Goal: Find specific page/section: Find specific page/section

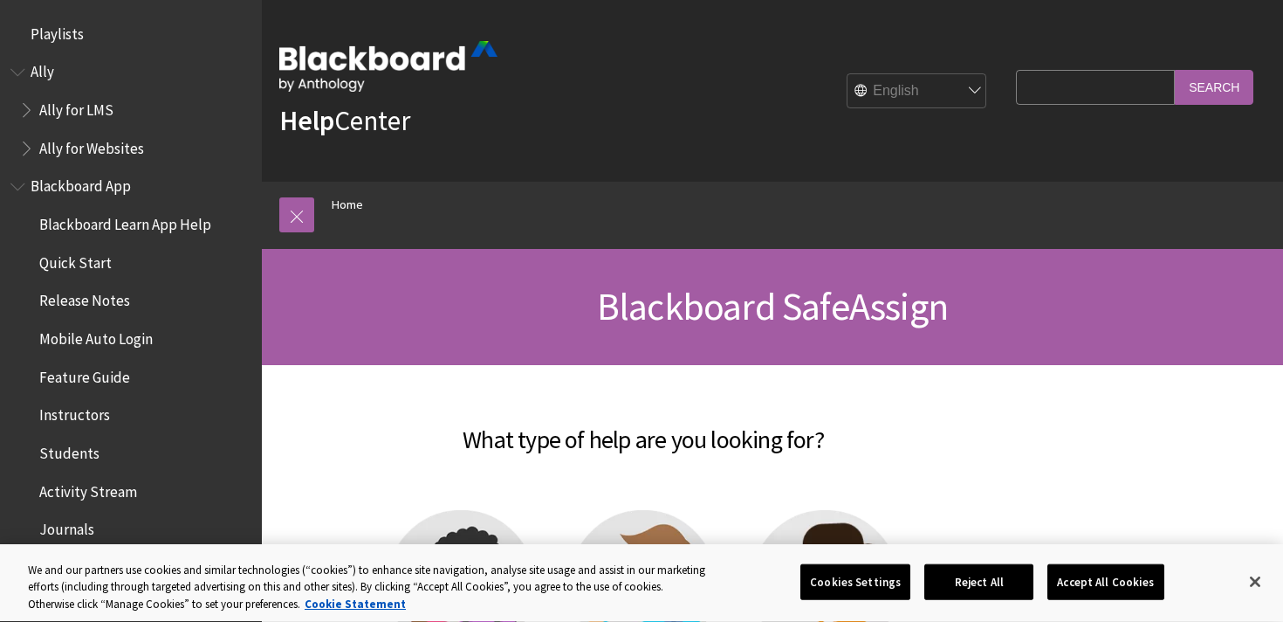
scroll to position [1794, 0]
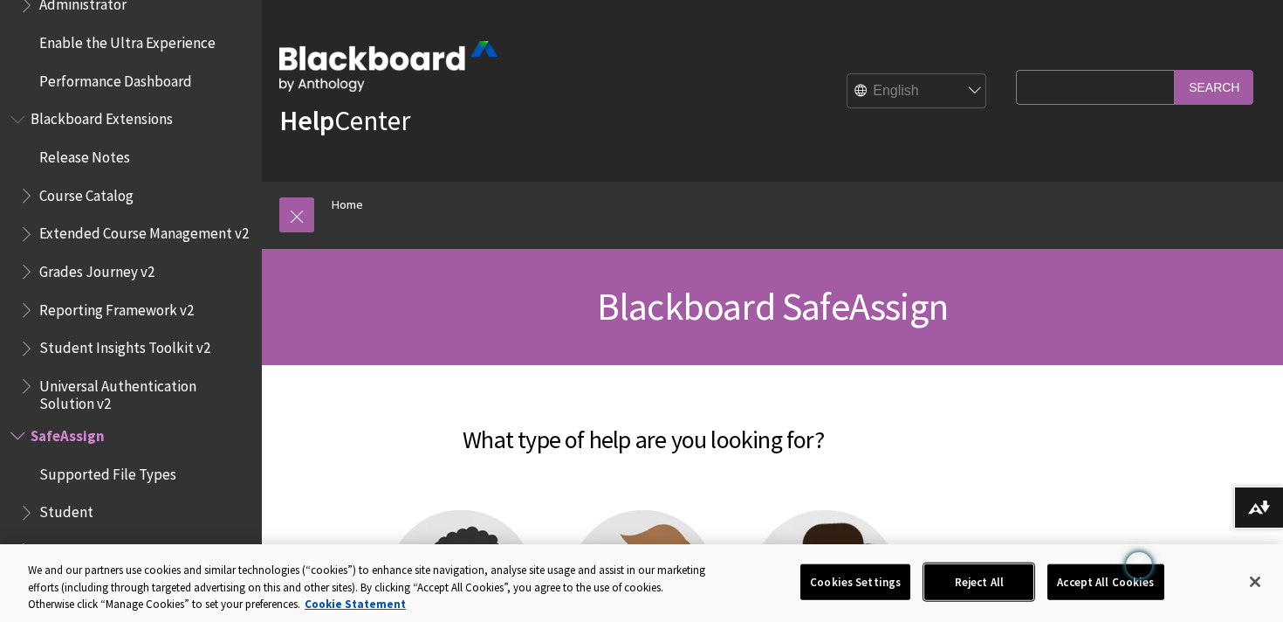
click at [1024, 575] on button "Reject All" at bounding box center [979, 581] width 109 height 37
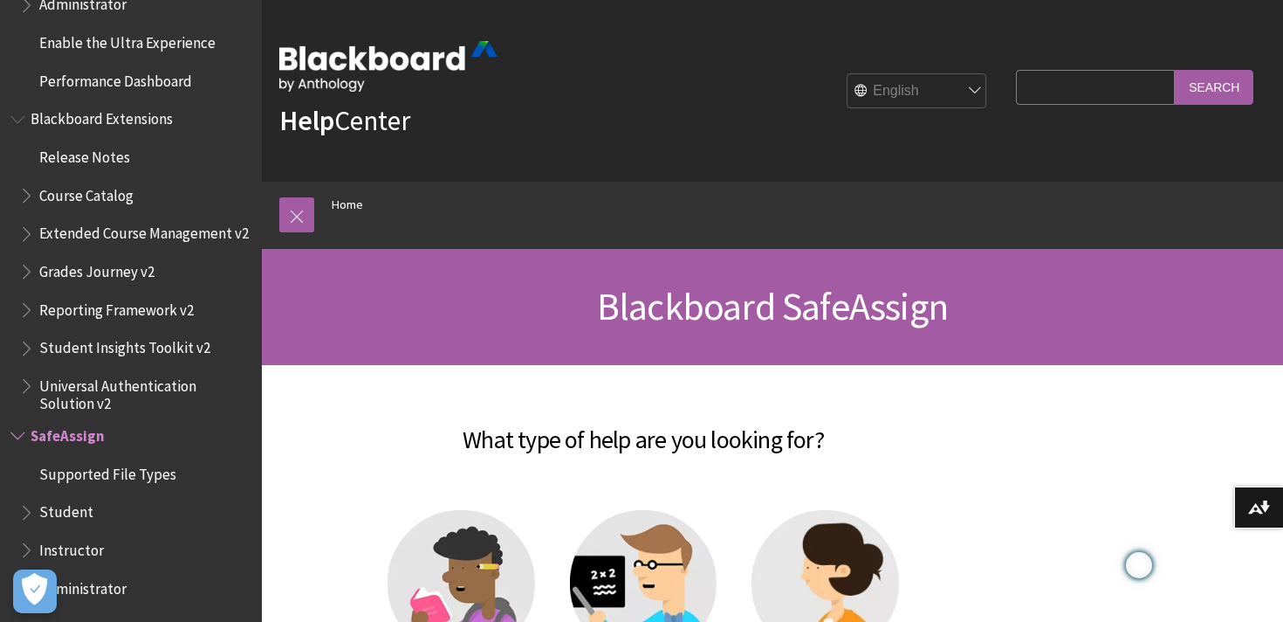
scroll to position [3, 0]
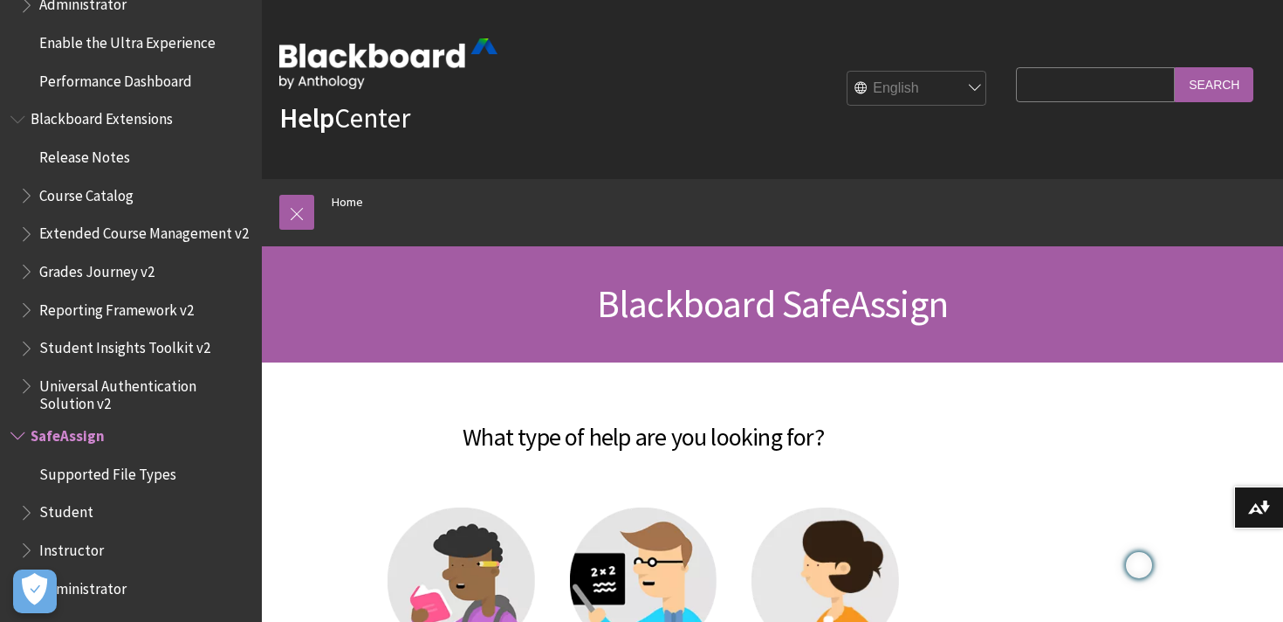
click at [980, 86] on select "English عربية Català Cymraeg Deutsch Español Suomi Français עברית Italiano 日本語 …" at bounding box center [918, 89] width 140 height 35
select select "/it/SafeAssign"
click at [860, 72] on select "English عربية Català Cymraeg Deutsch Español Suomi Français עברית Italiano 日本語 …" at bounding box center [918, 89] width 140 height 35
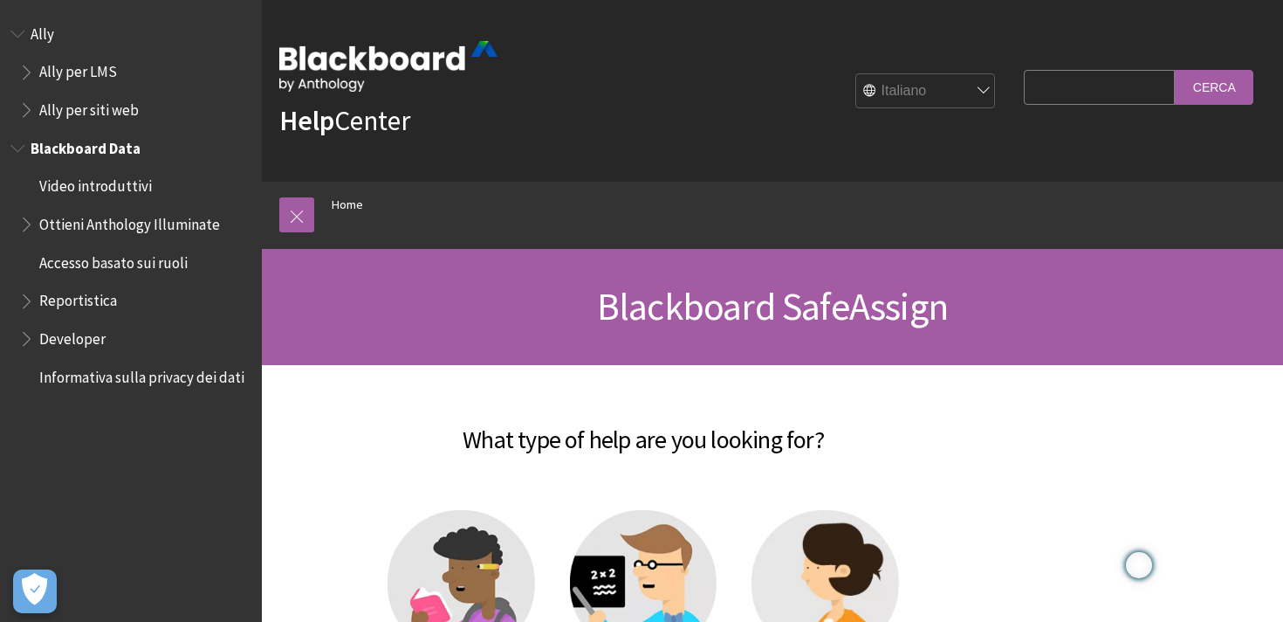
click at [65, 300] on span "Reportistica" at bounding box center [78, 298] width 78 height 24
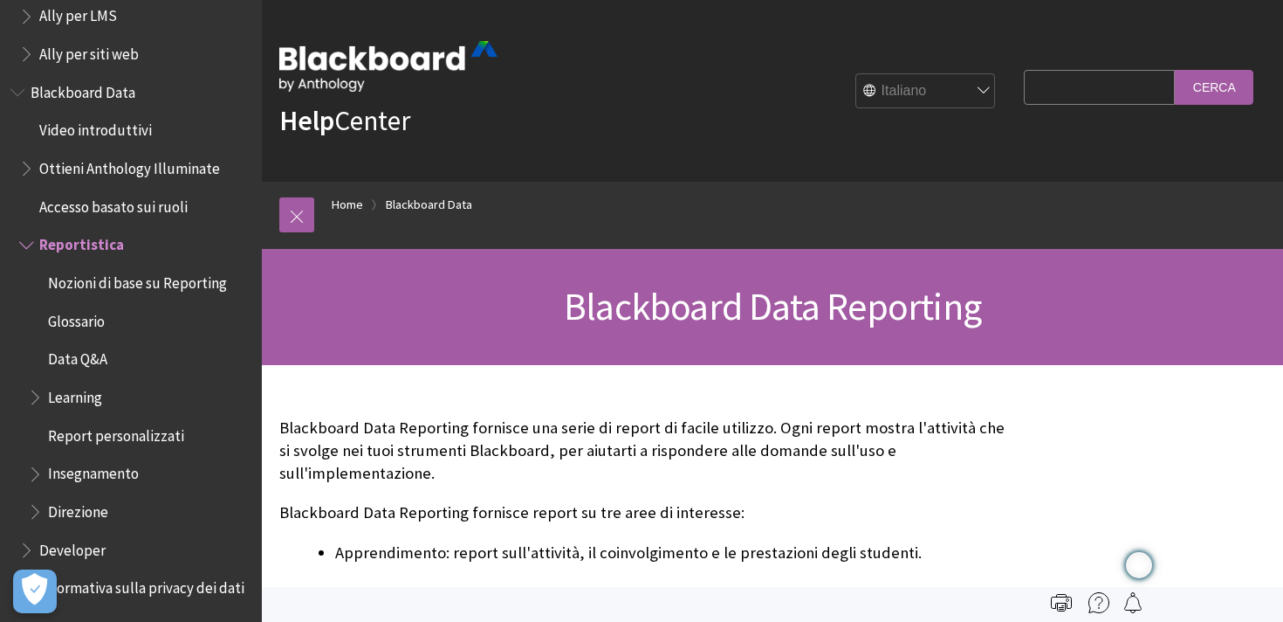
scroll to position [2, 0]
